Goal: Information Seeking & Learning: Learn about a topic

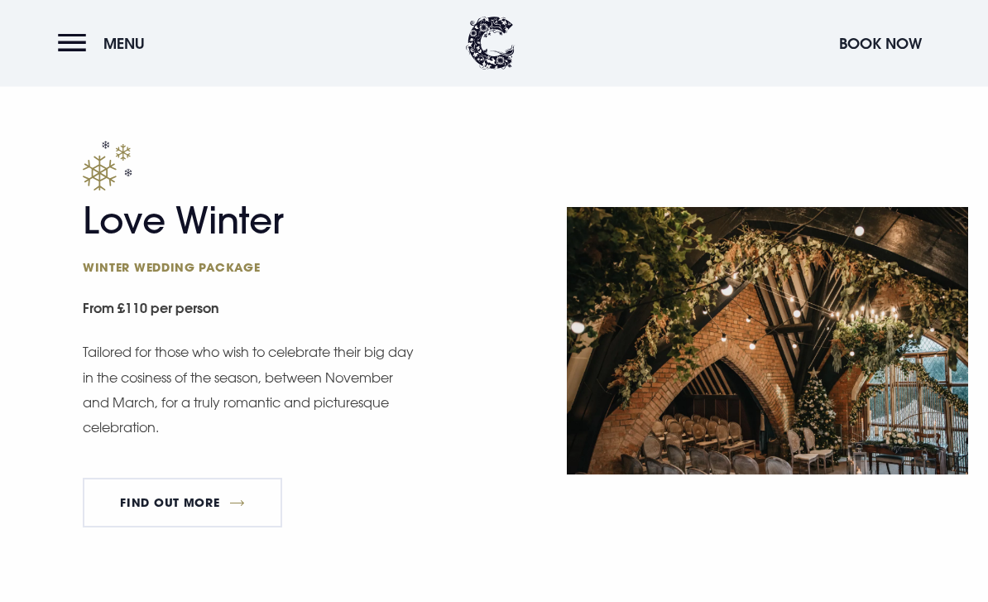
scroll to position [1838, 0]
click at [128, 504] on link "FIND OUT MORE" at bounding box center [182, 502] width 199 height 50
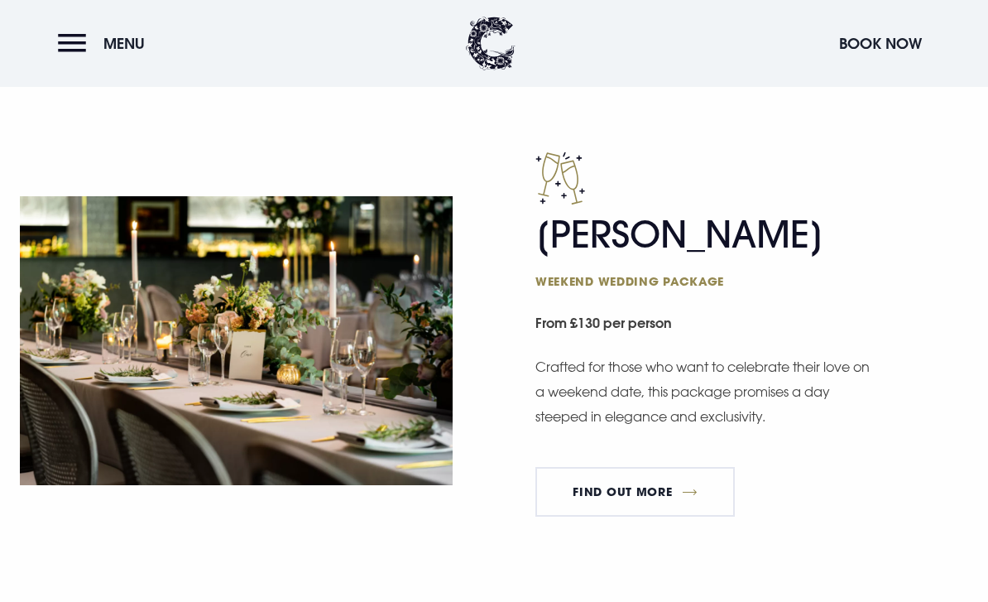
scroll to position [1333, 0]
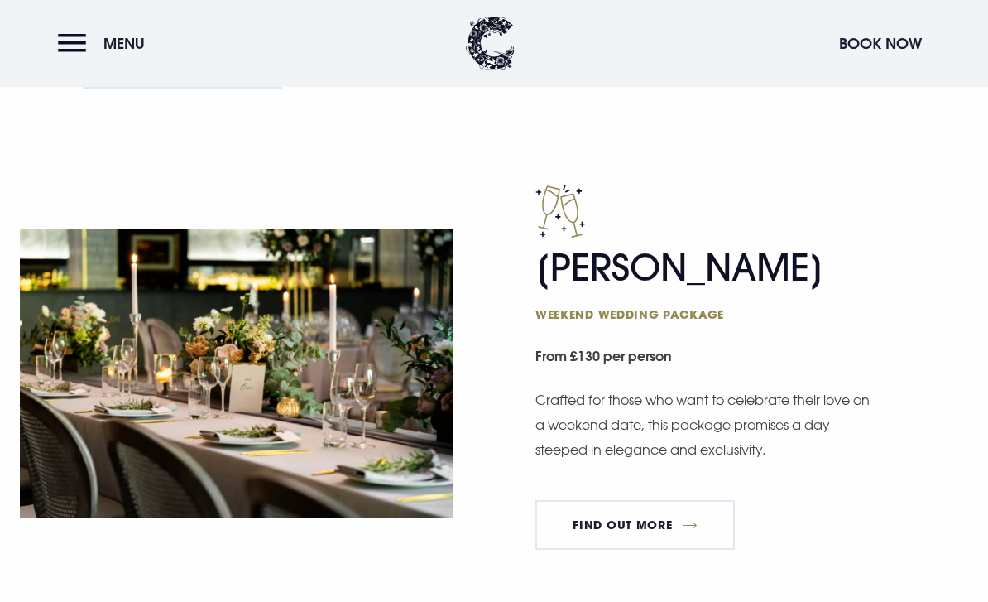
click at [589, 513] on link "FIND OUT MORE" at bounding box center [634, 525] width 199 height 50
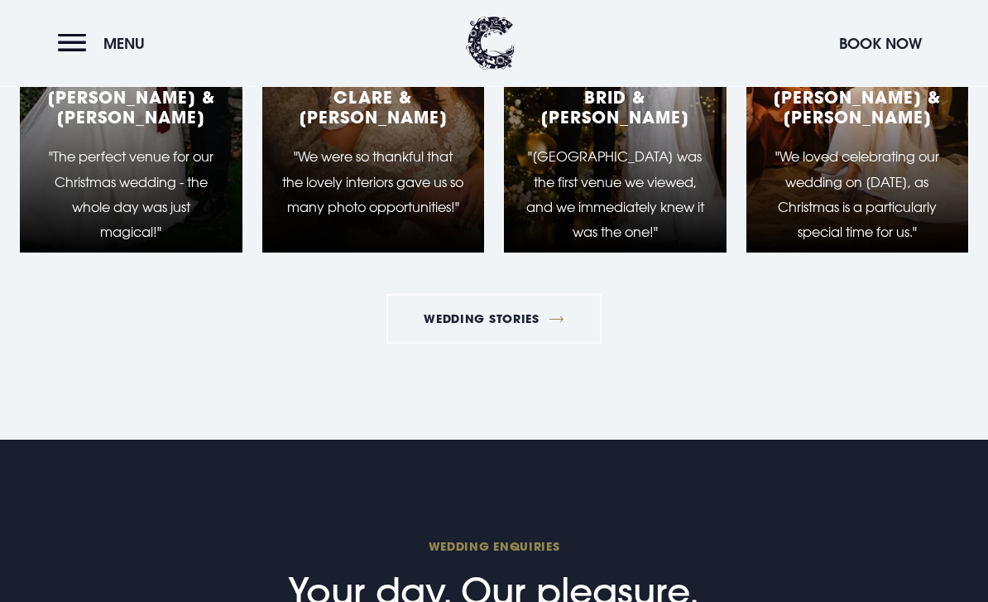
scroll to position [2857, 0]
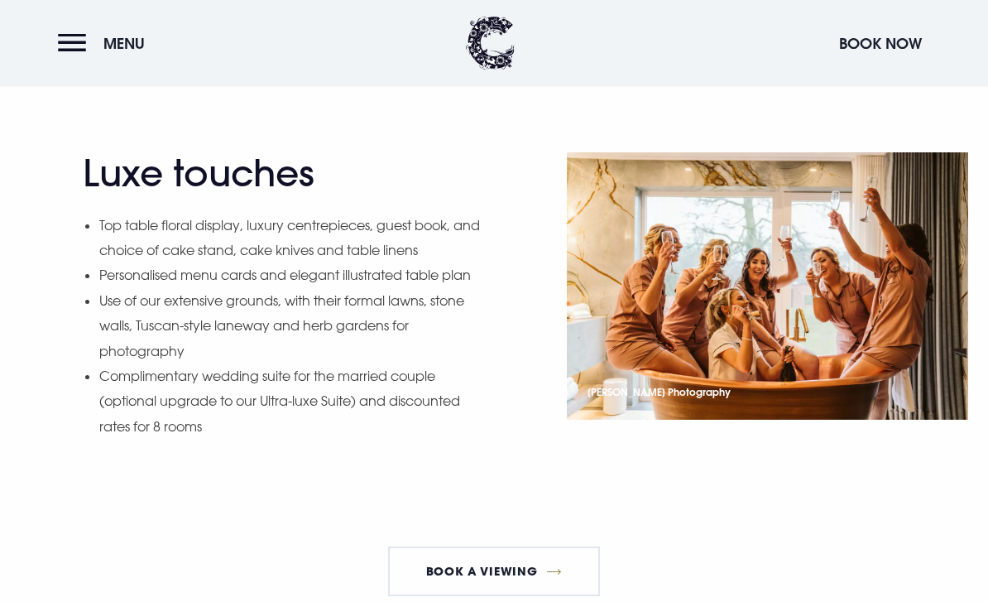
scroll to position [1806, 0]
